Goal: Task Accomplishment & Management: Use online tool/utility

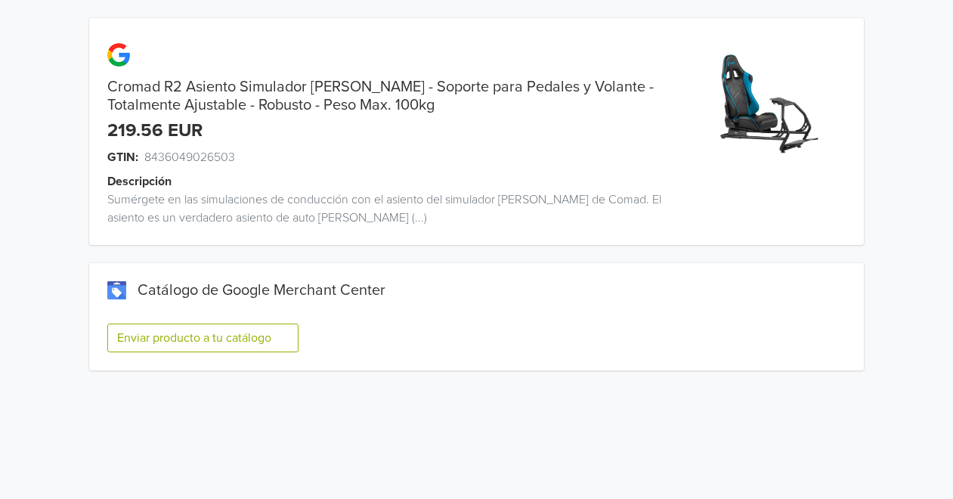
click at [224, 330] on button "Enviar producto a tu catálogo" at bounding box center [202, 337] width 191 height 29
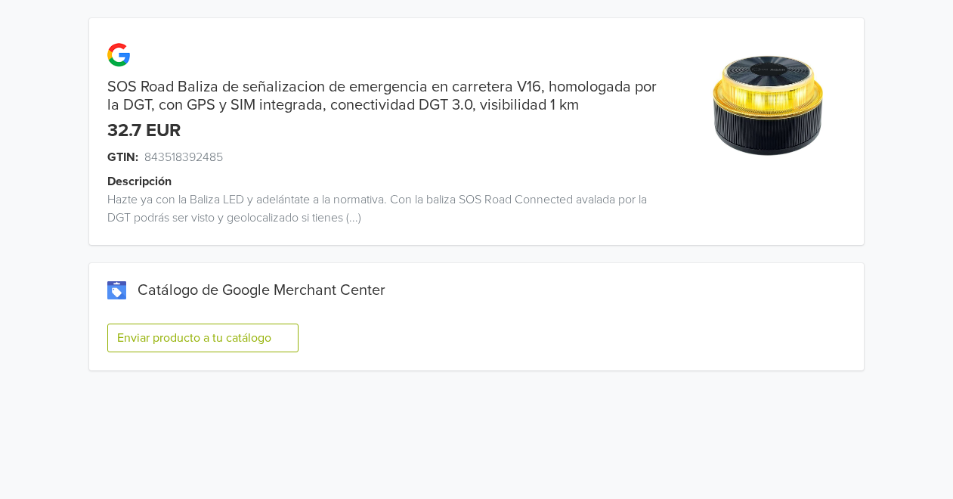
click at [239, 346] on button "Enviar producto a tu catálogo" at bounding box center [202, 337] width 191 height 29
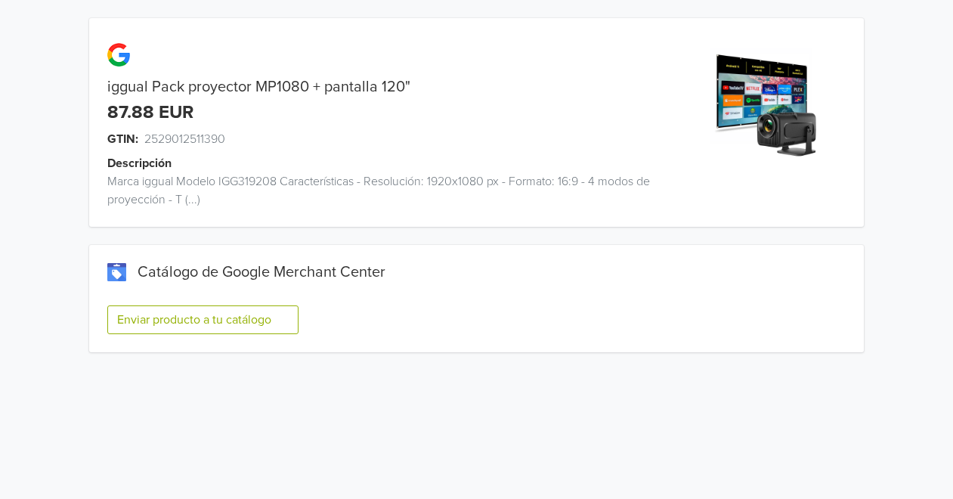
click at [262, 307] on button "Enviar producto a tu catálogo" at bounding box center [202, 319] width 191 height 29
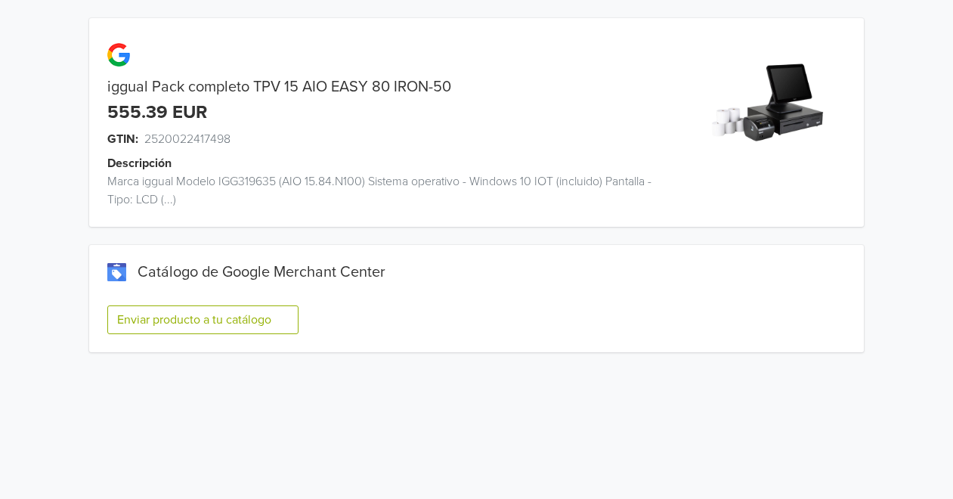
click at [273, 327] on button "Enviar producto a tu catálogo" at bounding box center [202, 319] width 191 height 29
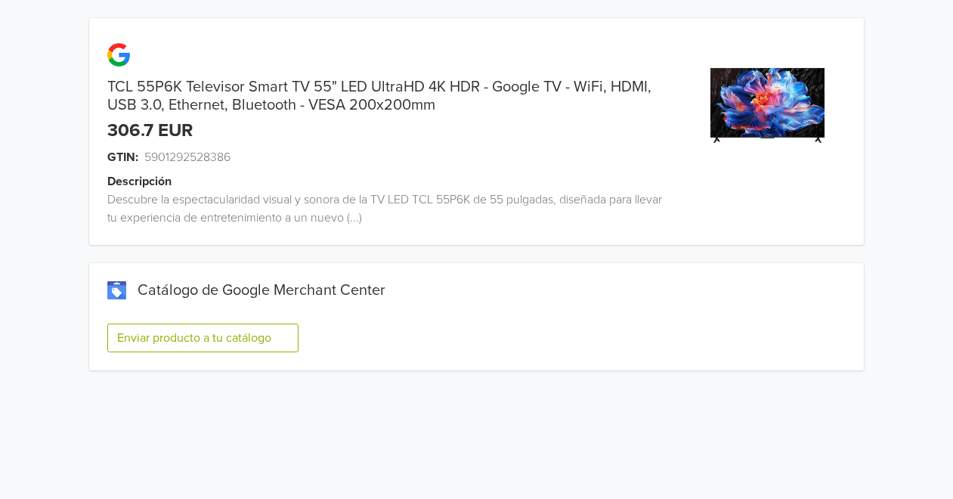
click at [258, 337] on button "Enviar producto a tu catálogo" at bounding box center [202, 337] width 191 height 29
